Goal: Transaction & Acquisition: Book appointment/travel/reservation

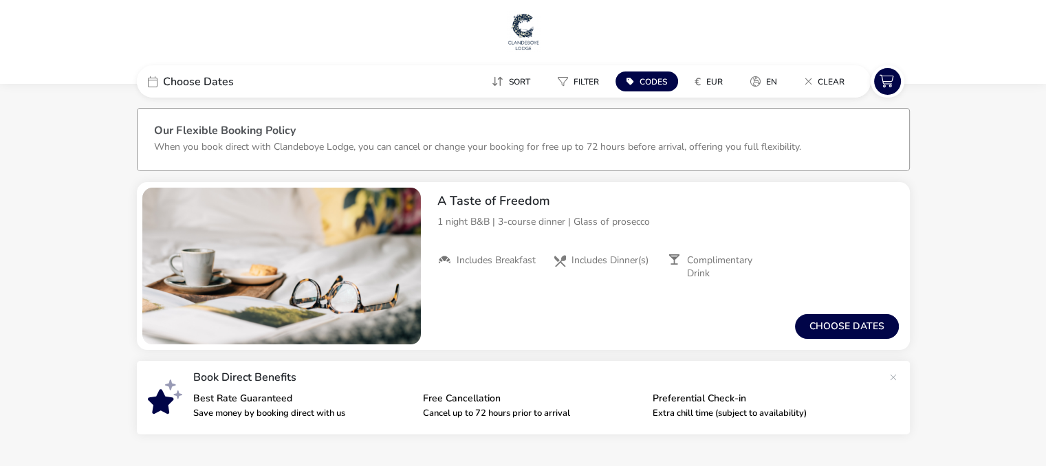
click at [211, 83] on span "Choose Dates" at bounding box center [198, 81] width 71 height 11
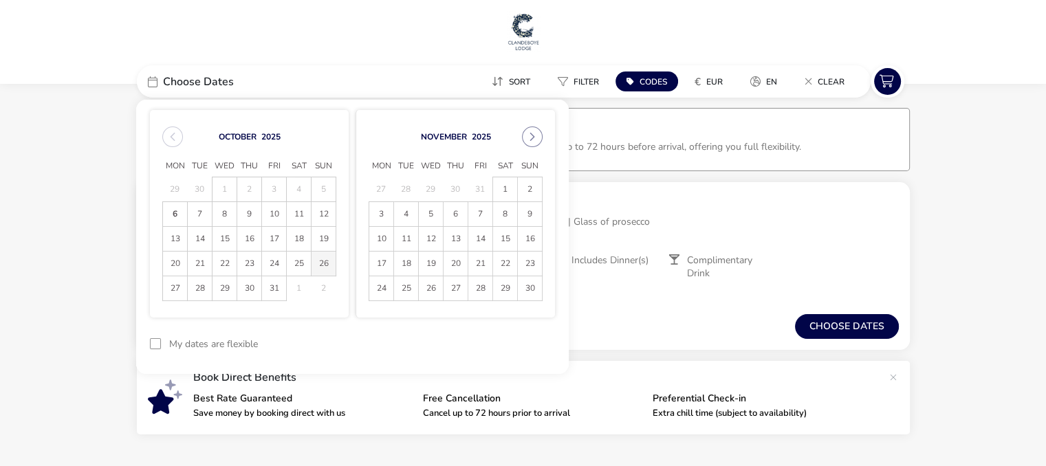
click at [319, 264] on span "26" at bounding box center [324, 264] width 24 height 24
click at [180, 294] on span "27" at bounding box center [175, 289] width 24 height 24
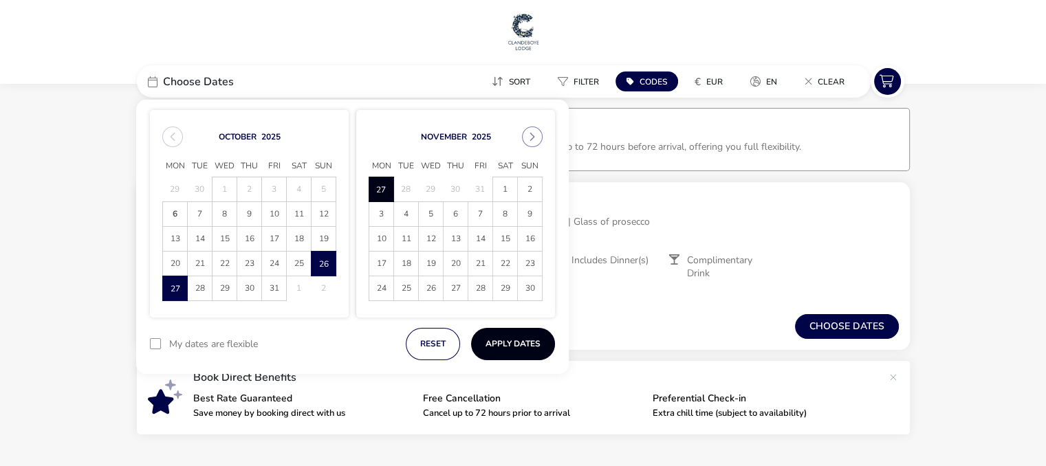
click at [516, 347] on button "Apply Dates" at bounding box center [513, 344] width 84 height 32
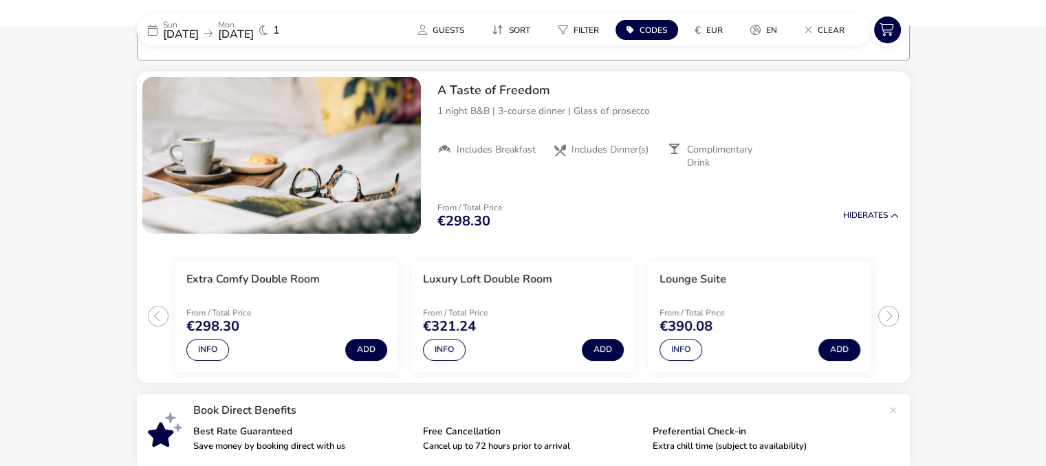
scroll to position [113, 0]
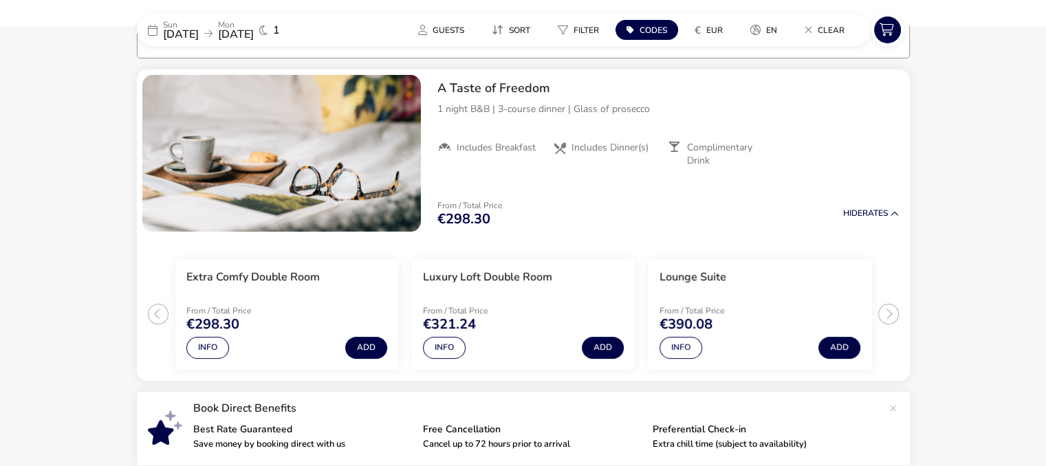
click at [641, 32] on span "Codes" at bounding box center [654, 30] width 28 height 11
type input "RORY20"
click at [801, 104] on button "Apply" at bounding box center [802, 106] width 42 height 29
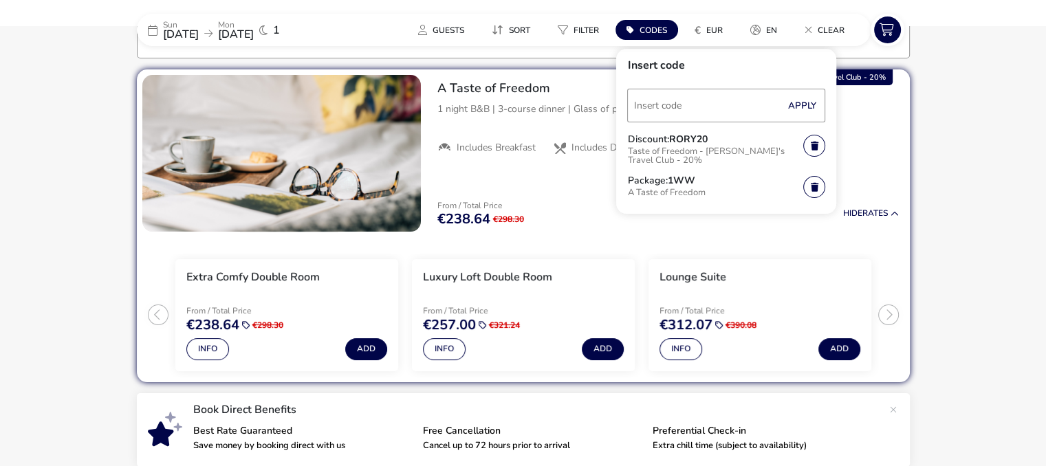
scroll to position [106, 0]
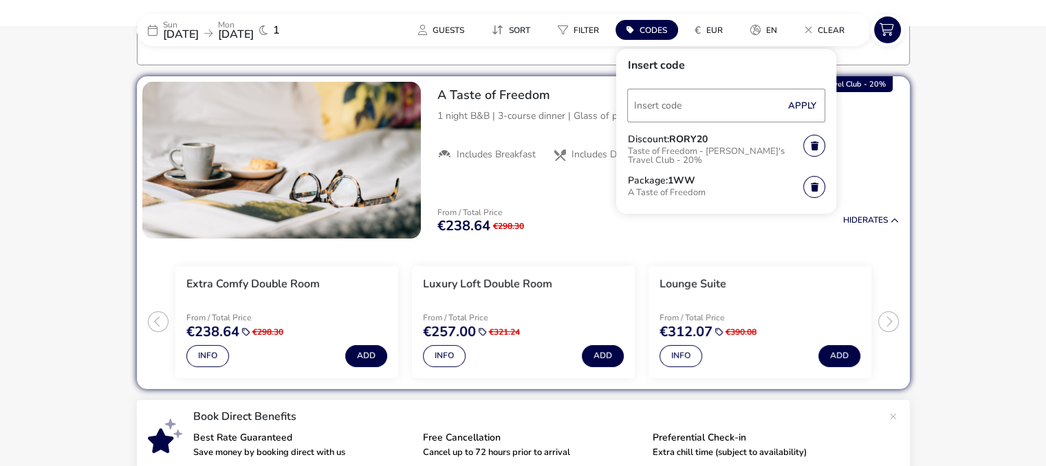
click at [956, 185] on naf-accommodations-shell "[DATE] [DATE] 1 Guests Sort Filter Codes € EUR en Clear Insert code Apply Disco…" at bounding box center [523, 277] width 1046 height 573
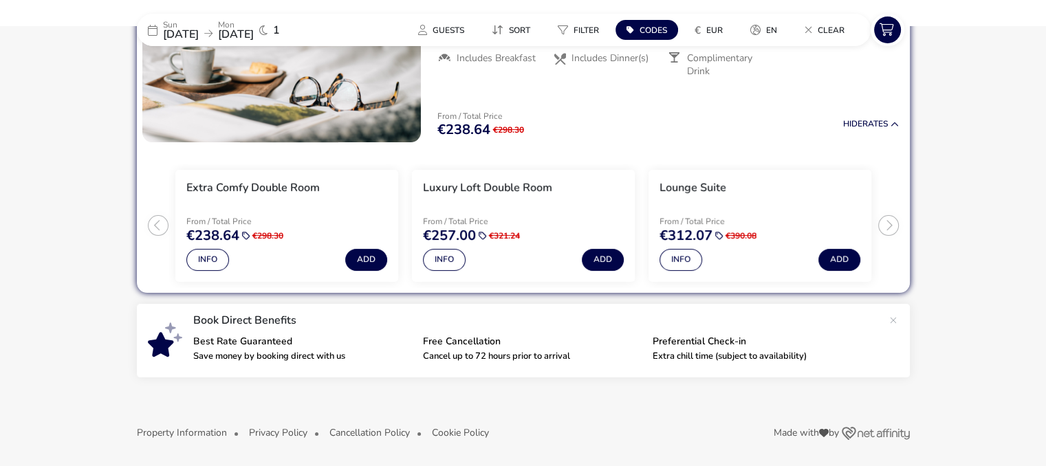
scroll to position [204, 0]
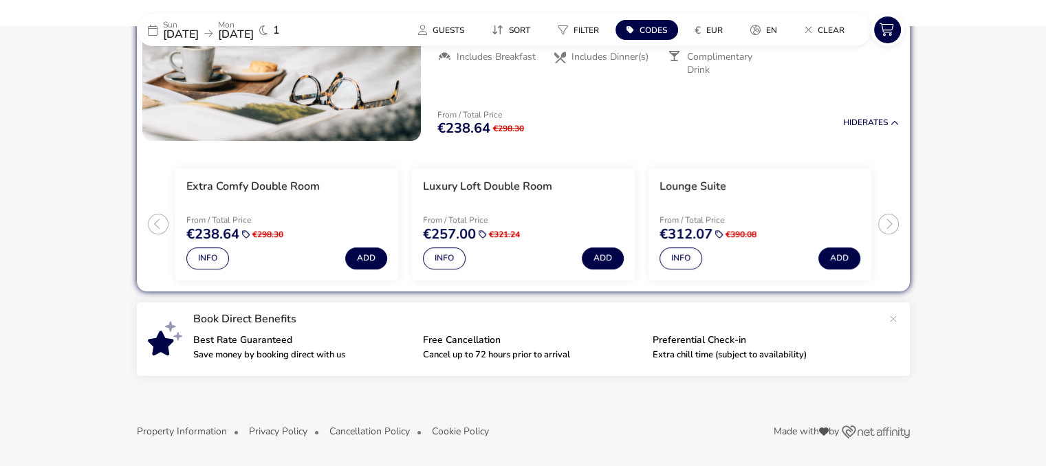
click at [886, 224] on ul "Extra Comfy Double Room From / Total Price €238.64 €298.30 Info Add Luxury Loft…" at bounding box center [523, 219] width 773 height 145
click at [198, 261] on button "Info" at bounding box center [207, 259] width 43 height 22
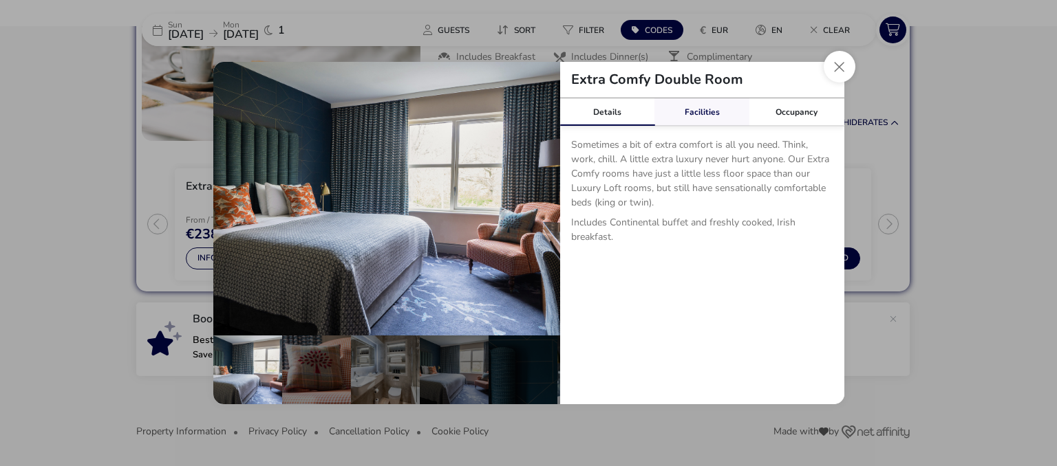
click at [688, 109] on link "Facilities" at bounding box center [701, 112] width 95 height 28
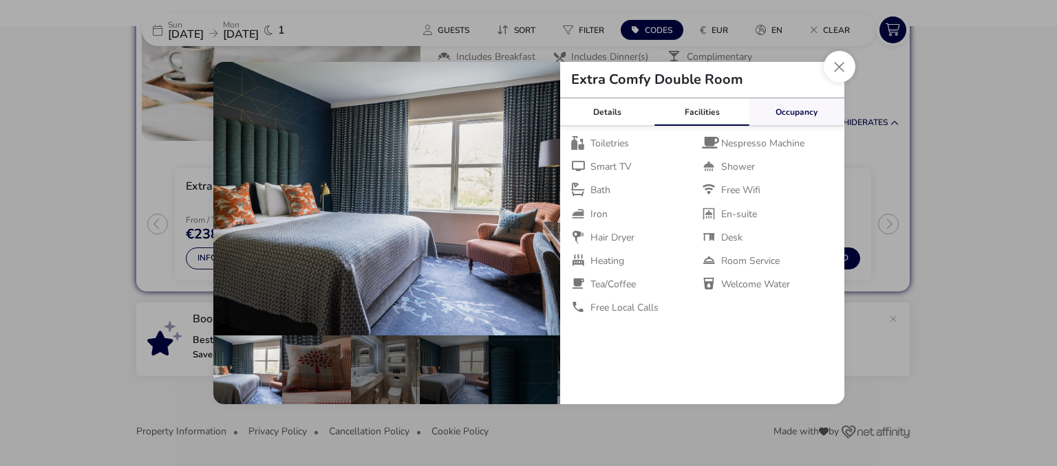
click at [784, 107] on link "Occupancy" at bounding box center [796, 112] width 95 height 28
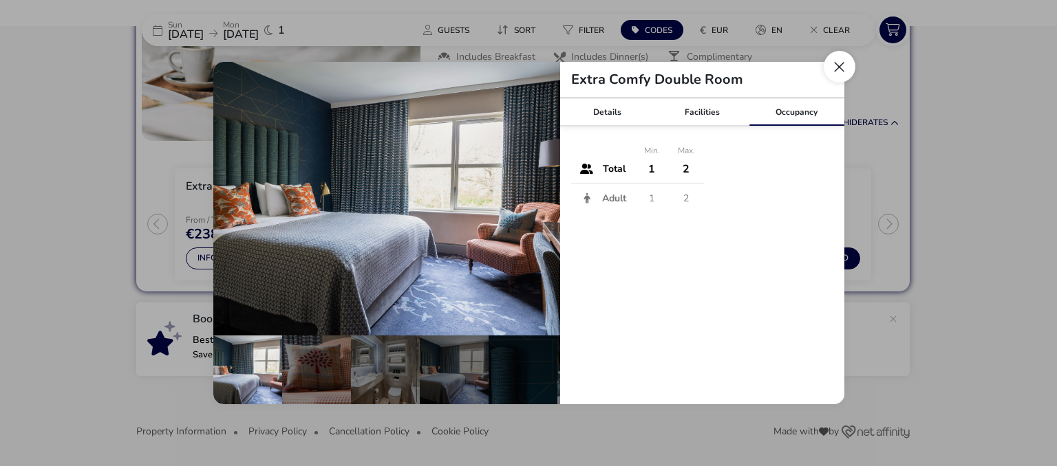
click at [834, 70] on button "Close dialog" at bounding box center [840, 67] width 32 height 32
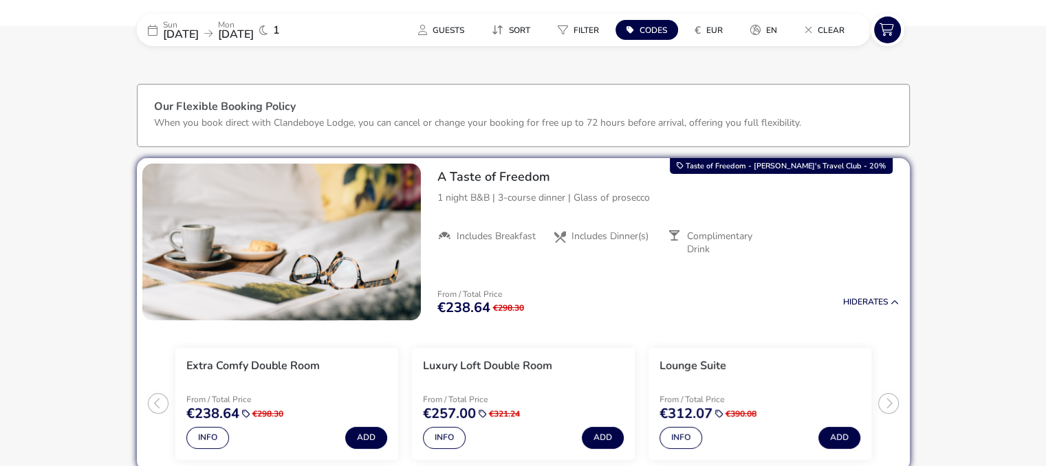
scroll to position [0, 0]
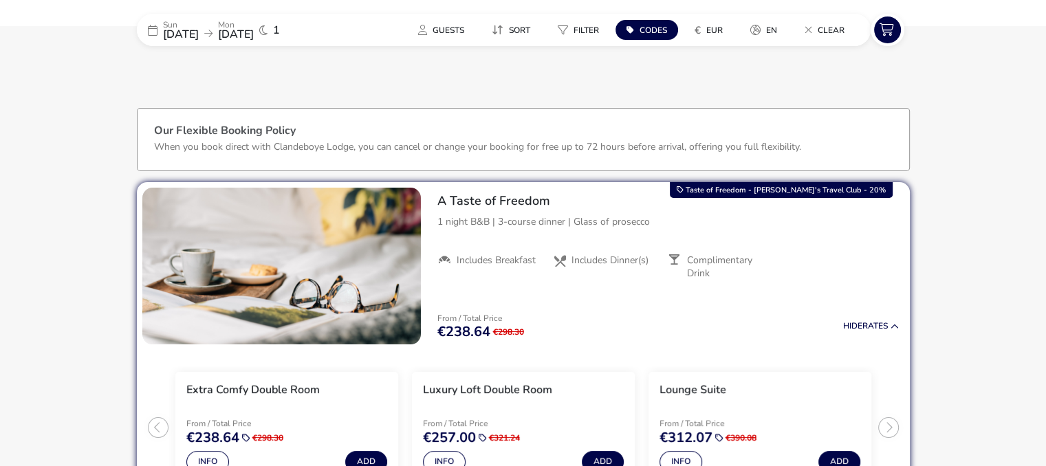
scroll to position [106, 0]
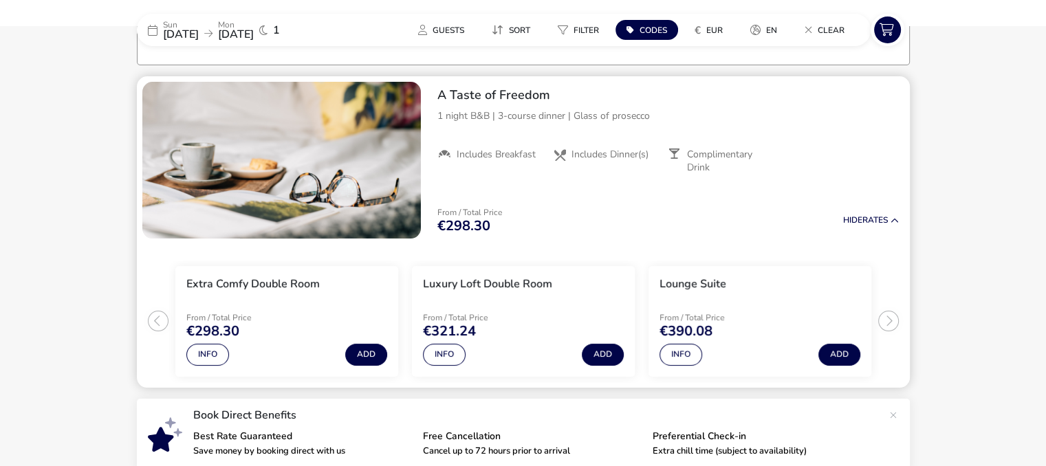
click at [524, 114] on p "1 night B&B | 3-course dinner | Glass of prosecco" at bounding box center [669, 116] width 462 height 14
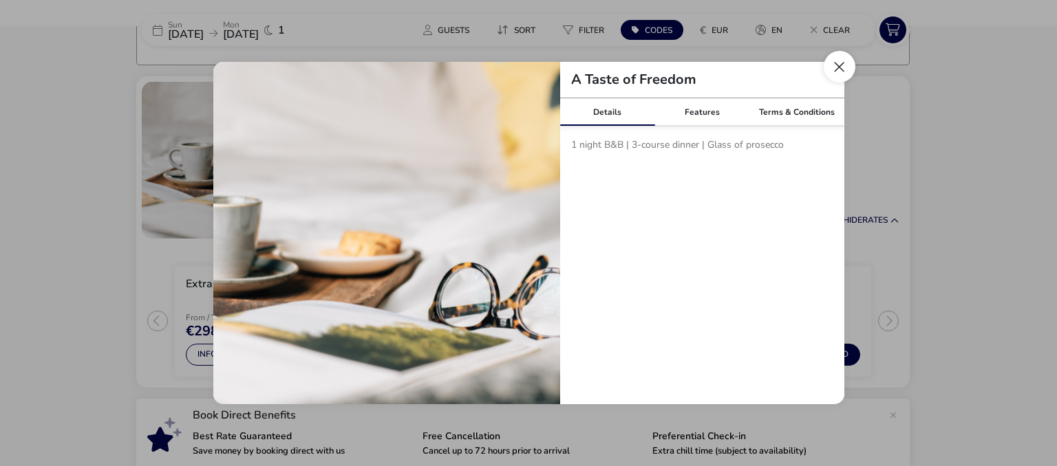
click at [838, 65] on button "Close modal" at bounding box center [840, 67] width 32 height 32
